Goal: Find specific page/section: Find specific page/section

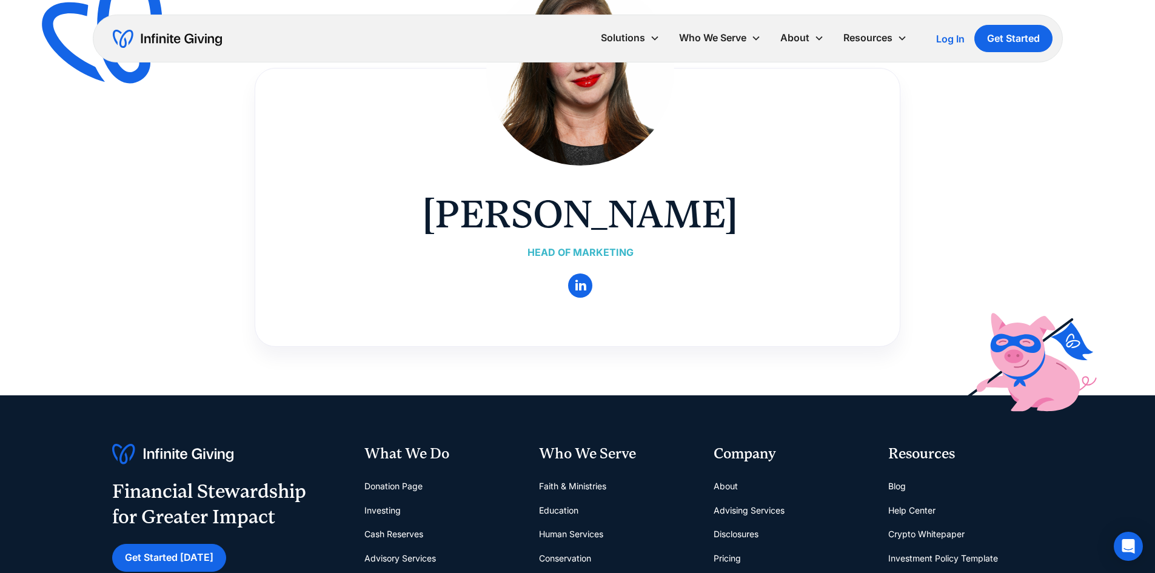
scroll to position [121, 0]
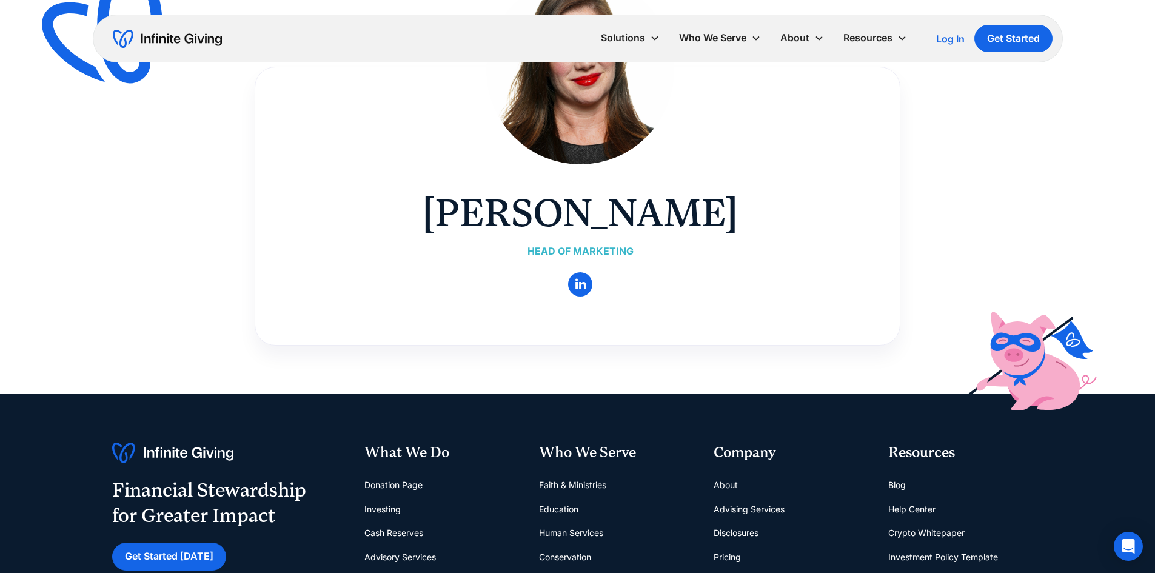
click at [581, 119] on img at bounding box center [580, 70] width 188 height 188
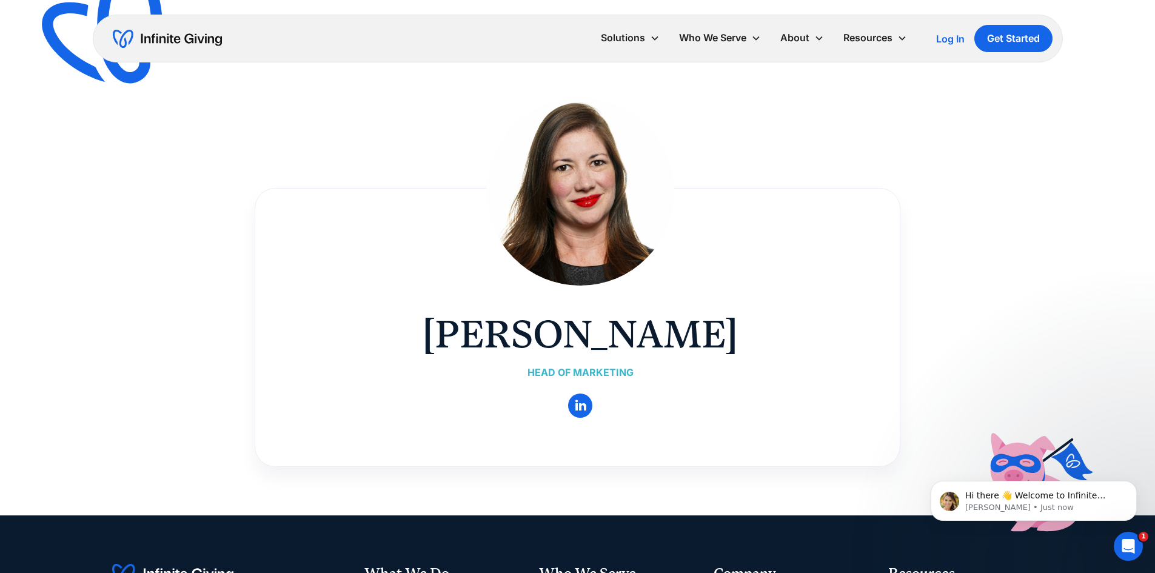
scroll to position [0, 0]
click at [579, 404] on link "" at bounding box center [580, 405] width 24 height 24
click at [802, 68] on link "Team" at bounding box center [805, 69] width 39 height 16
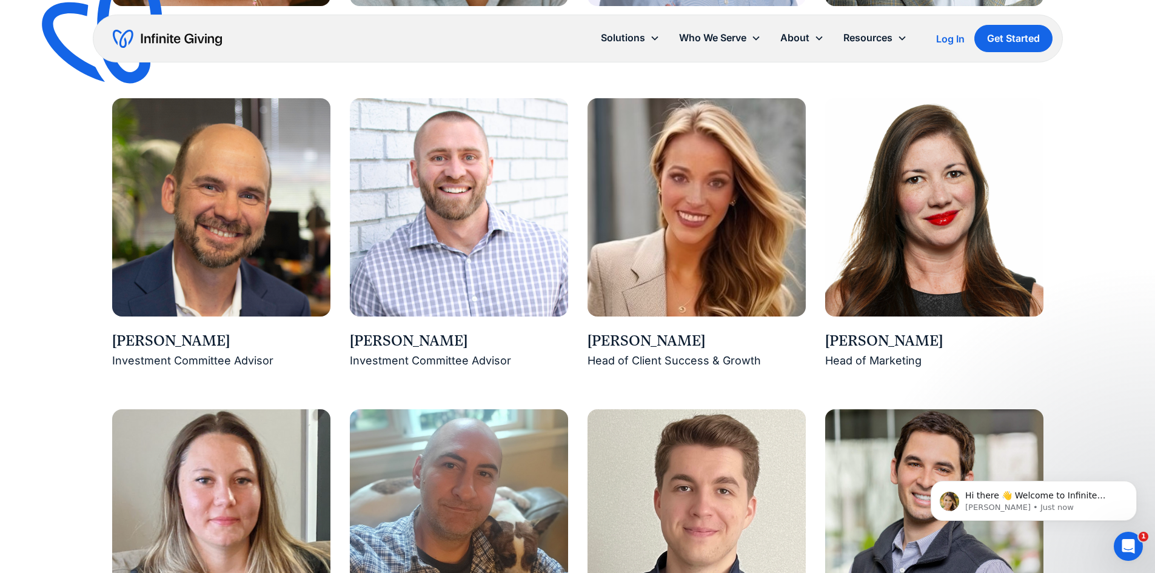
scroll to position [1334, 0]
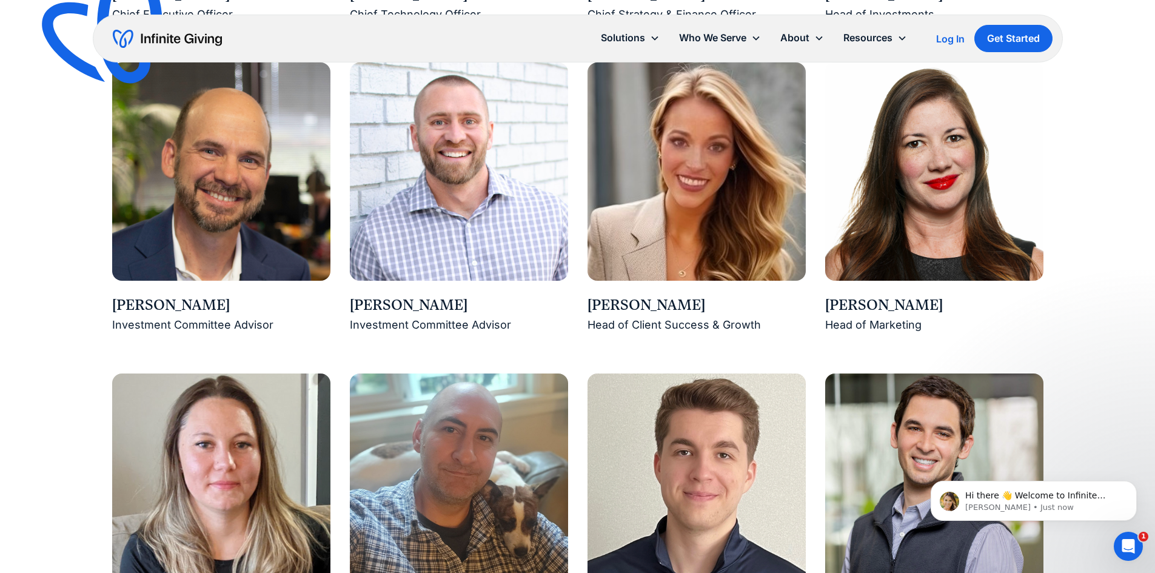
click at [907, 186] on img at bounding box center [934, 171] width 218 height 218
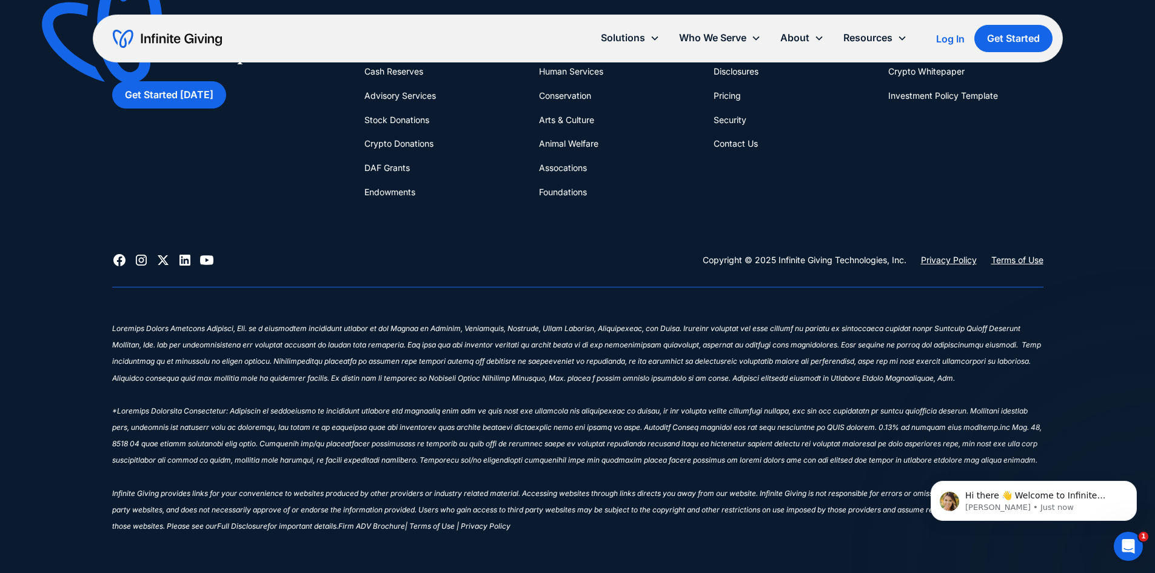
scroll to position [3821, 0]
